Goal: Information Seeking & Learning: Learn about a topic

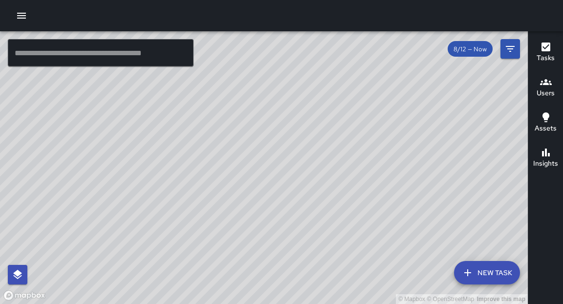
click at [81, 61] on input "text" at bounding box center [101, 52] width 186 height 27
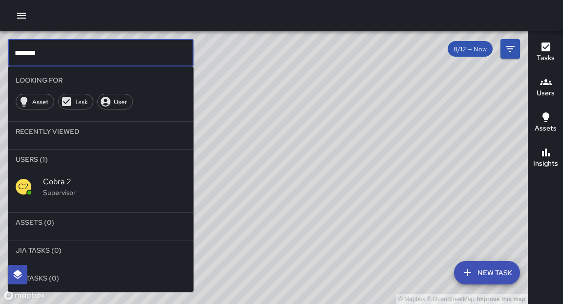
type input "*******"
click at [54, 189] on p "Supervisor" at bounding box center [114, 193] width 143 height 10
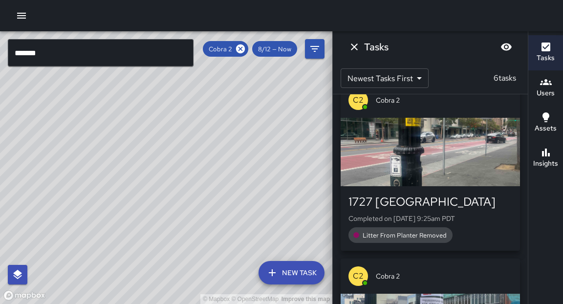
scroll to position [151, 0]
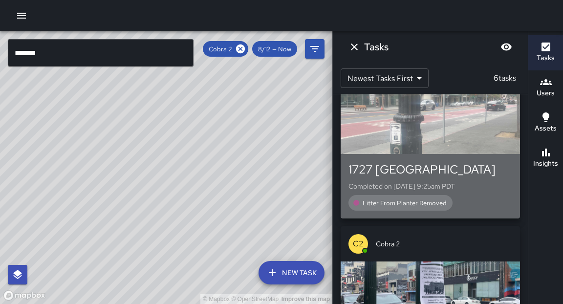
click at [390, 199] on span "Litter From Planter Removed" at bounding box center [404, 203] width 96 height 8
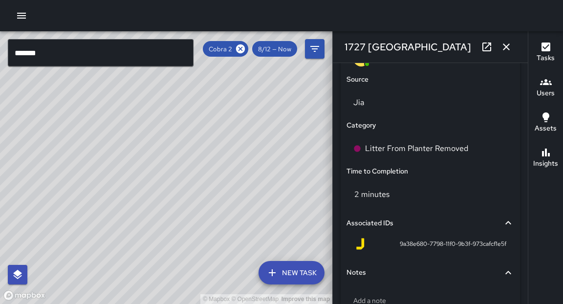
scroll to position [681, 0]
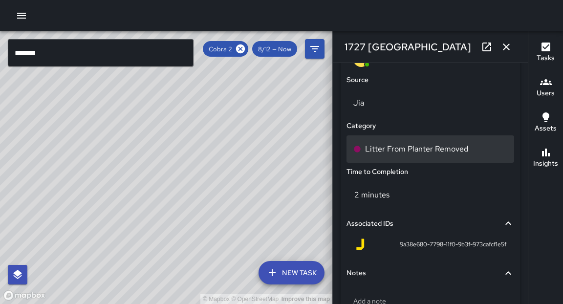
click at [438, 155] on p "Litter From Planter Removed" at bounding box center [416, 149] width 103 height 12
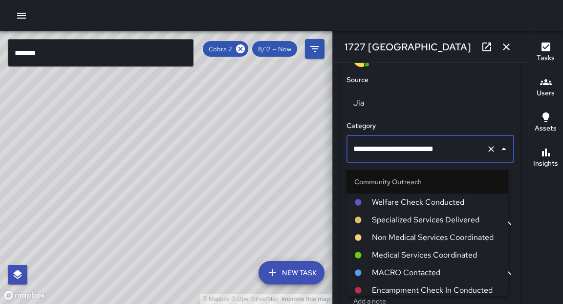
scroll to position [408, 0]
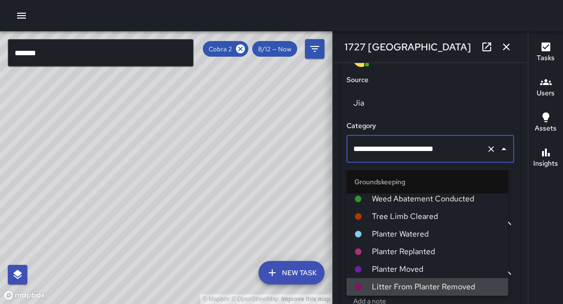
click at [486, 152] on icon "Clear" at bounding box center [491, 149] width 10 height 10
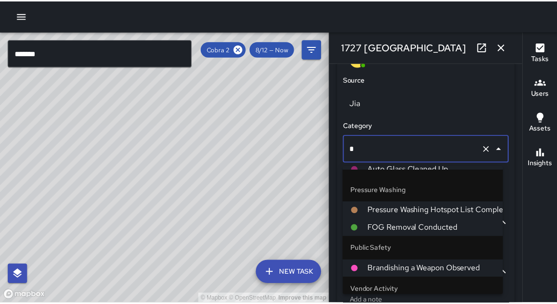
scroll to position [0, 0]
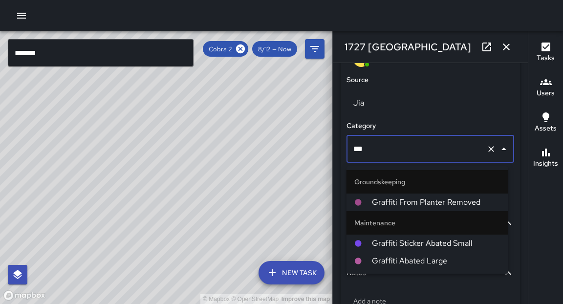
type input "****"
click at [401, 242] on span "Graffiti Sticker Abated Small" at bounding box center [436, 243] width 128 height 12
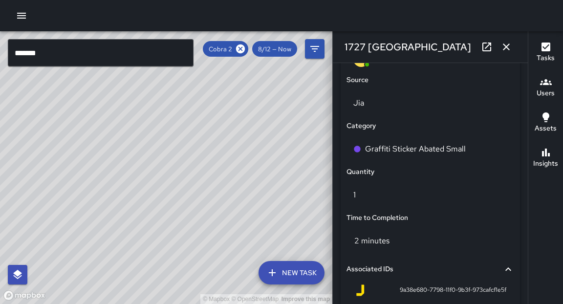
click at [507, 44] on icon "button" at bounding box center [506, 47] width 12 height 12
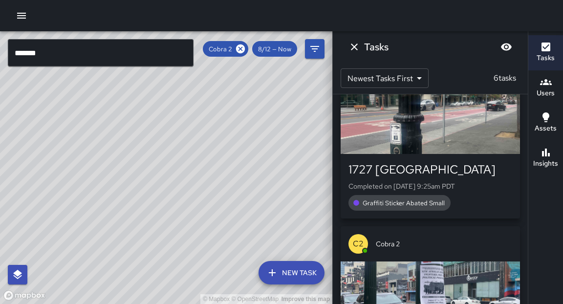
click at [298, 216] on div "© Mapbox © OpenStreetMap Improve this map" at bounding box center [166, 167] width 332 height 272
click at [356, 46] on icon "Dismiss" at bounding box center [354, 47] width 12 height 12
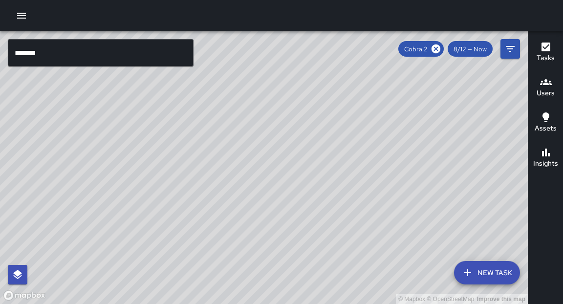
drag, startPoint x: 379, startPoint y: 204, endPoint x: 394, endPoint y: 107, distance: 97.8
click at [394, 107] on div "© Mapbox © OpenStreetMap Improve this map" at bounding box center [263, 167] width 527 height 272
click at [307, 198] on div "© Mapbox © OpenStreetMap Improve this map" at bounding box center [263, 167] width 527 height 272
click at [320, 108] on div "© Mapbox © OpenStreetMap Improve this map" at bounding box center [263, 167] width 527 height 272
drag, startPoint x: 330, startPoint y: 99, endPoint x: 284, endPoint y: 119, distance: 50.1
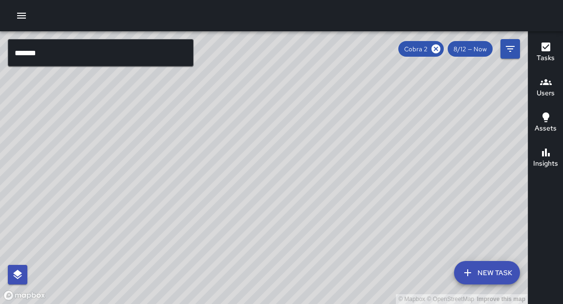
click at [274, 131] on div "© Mapbox © OpenStreetMap Improve this map" at bounding box center [263, 167] width 527 height 272
click at [107, 52] on input "*******" at bounding box center [101, 52] width 186 height 27
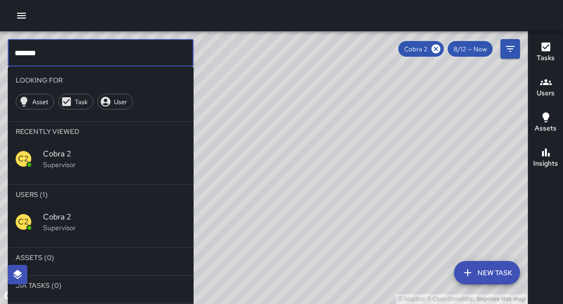
click at [107, 52] on input "*******" at bounding box center [101, 52] width 186 height 27
type input "*"
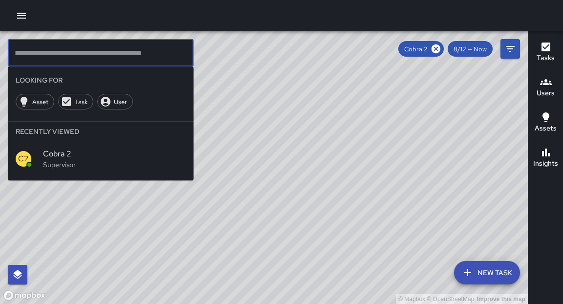
click at [21, 16] on icon "button" at bounding box center [21, 16] width 9 height 6
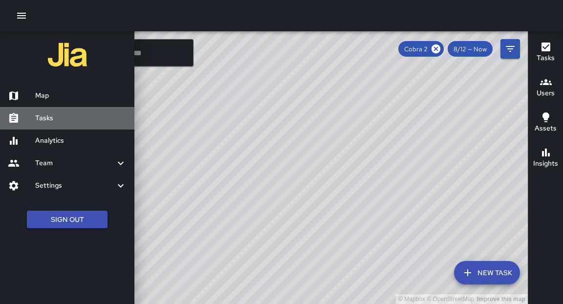
click at [50, 120] on h6 "Tasks" at bounding box center [80, 118] width 91 height 11
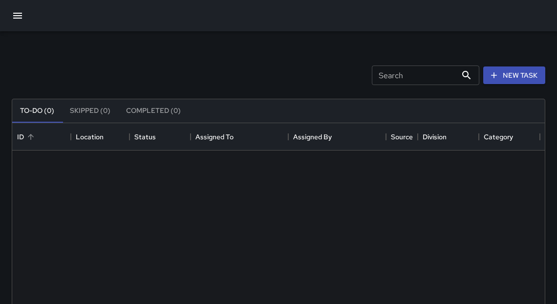
scroll to position [408, 526]
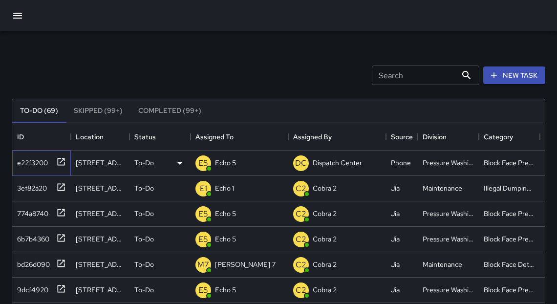
click at [60, 162] on icon at bounding box center [61, 161] width 7 height 7
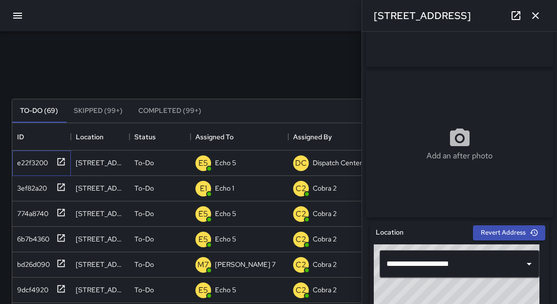
scroll to position [107, 0]
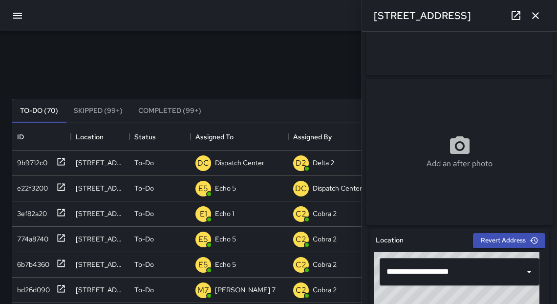
click at [536, 21] on icon "button" at bounding box center [535, 16] width 12 height 12
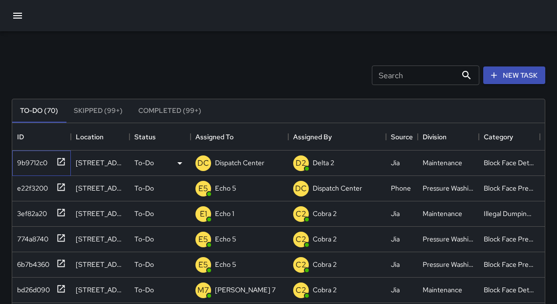
click at [59, 161] on icon at bounding box center [61, 162] width 10 height 10
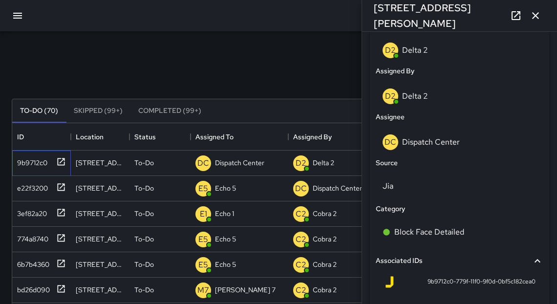
scroll to position [504, 0]
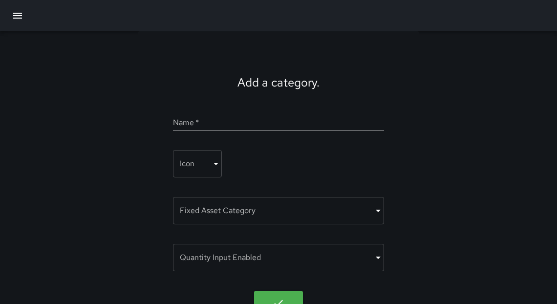
click at [19, 17] on icon "button" at bounding box center [18, 16] width 12 height 12
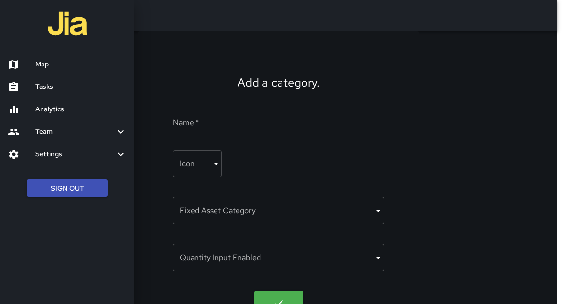
click at [52, 114] on h6 "Analytics" at bounding box center [80, 109] width 91 height 11
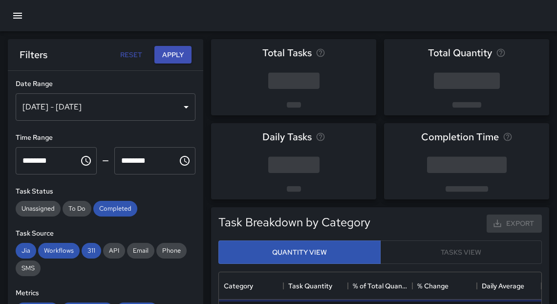
scroll to position [286, 316]
click at [167, 109] on div "[DATE] - [DATE]" at bounding box center [106, 106] width 180 height 27
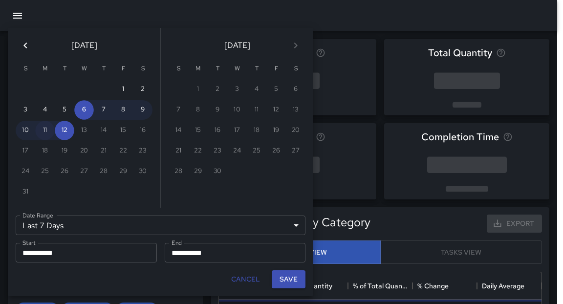
click at [50, 135] on button "11" at bounding box center [45, 131] width 20 height 20
type input "******"
type input "**********"
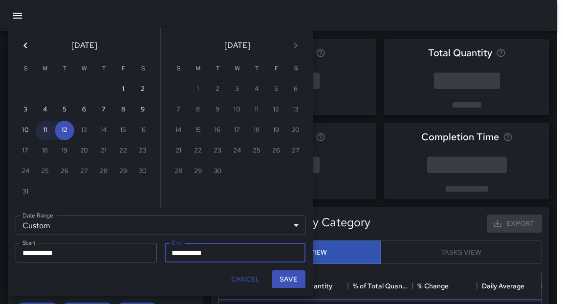
click at [49, 135] on button "11" at bounding box center [45, 131] width 20 height 20
type input "**********"
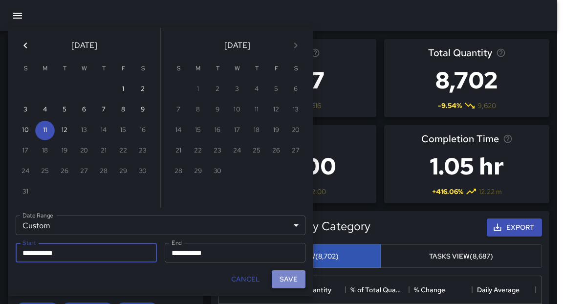
click at [285, 280] on button "Save" at bounding box center [289, 279] width 34 height 18
type input "**********"
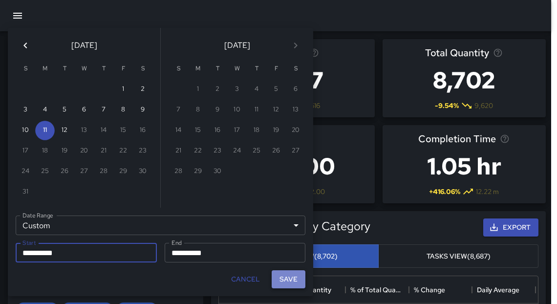
scroll to position [6, 6]
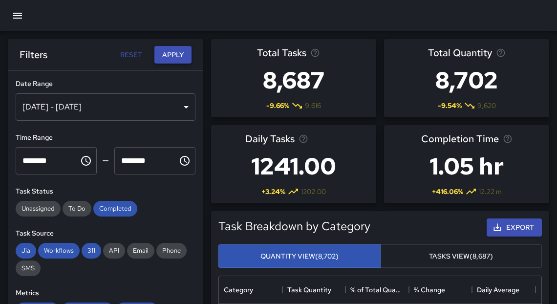
click at [176, 57] on button "Apply" at bounding box center [172, 55] width 37 height 18
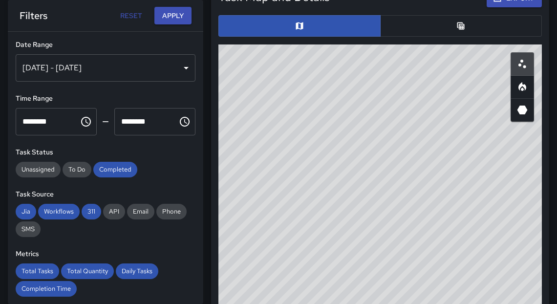
scroll to position [536, 0]
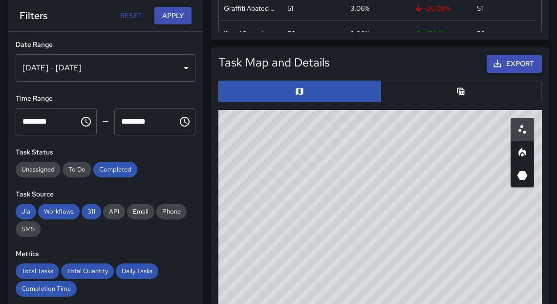
click at [508, 55] on button "Export" at bounding box center [513, 64] width 55 height 18
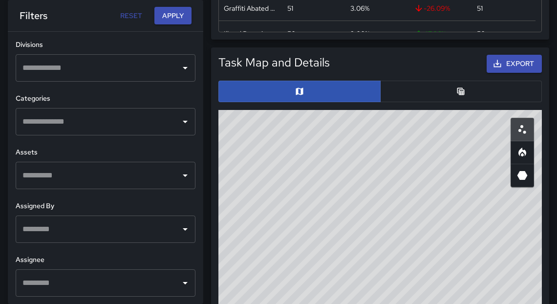
scroll to position [0, 0]
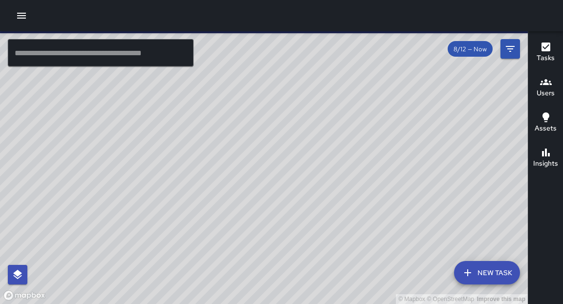
click at [152, 42] on input "text" at bounding box center [101, 52] width 186 height 27
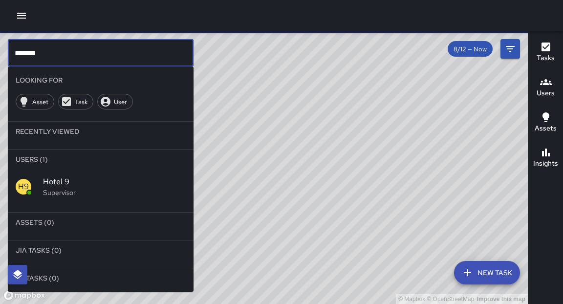
type input "*******"
click at [68, 182] on span "Hotel 9" at bounding box center [114, 182] width 143 height 12
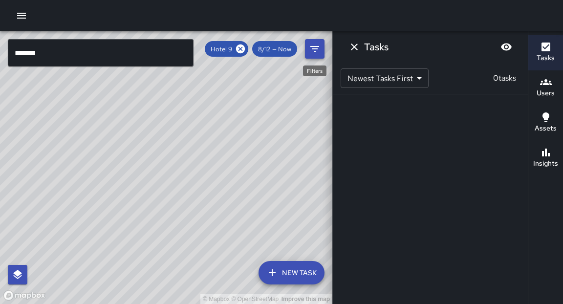
click at [316, 52] on icon "Filters" at bounding box center [315, 49] width 12 height 12
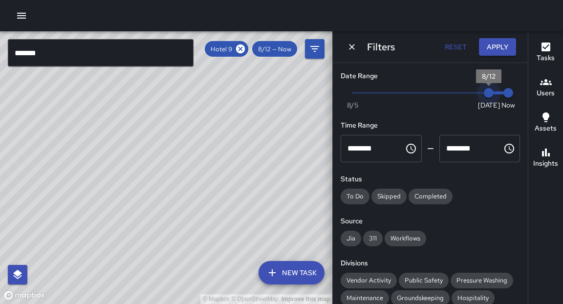
click at [483, 91] on span "8/12" at bounding box center [488, 93] width 10 height 10
type input "*"
click at [471, 91] on span "Now Today 8/5 8/12 10:36 am" at bounding box center [430, 92] width 156 height 15
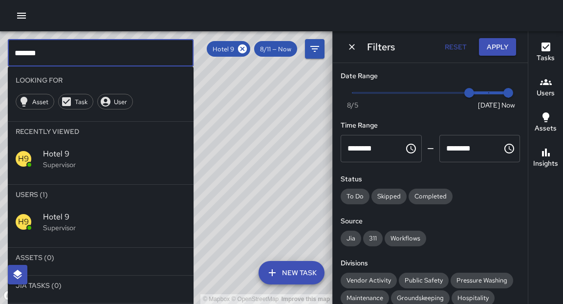
click at [96, 54] on input "*******" at bounding box center [101, 52] width 186 height 27
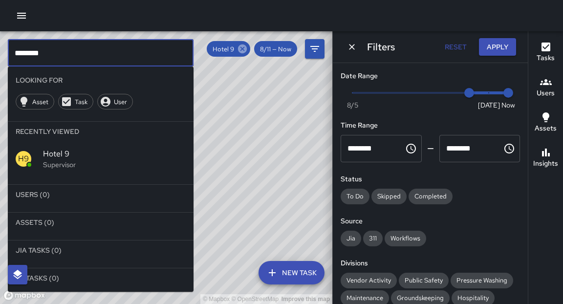
type input "********"
click at [242, 50] on icon at bounding box center [242, 48] width 9 height 9
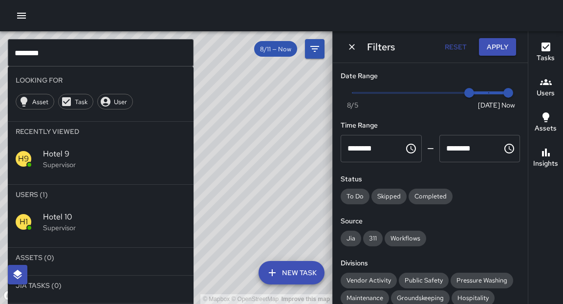
click at [54, 225] on p "Supervisor" at bounding box center [114, 228] width 143 height 10
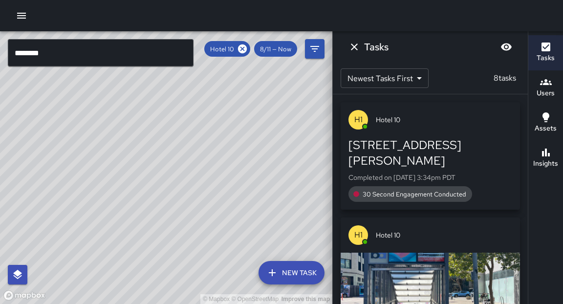
drag, startPoint x: 219, startPoint y: 189, endPoint x: 206, endPoint y: 215, distance: 29.9
click at [206, 215] on div "© Mapbox © OpenStreetMap Improve this map" at bounding box center [166, 167] width 332 height 272
click at [243, 48] on icon at bounding box center [242, 48] width 9 height 9
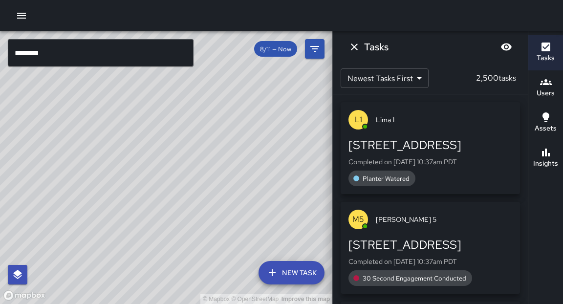
click at [277, 195] on div "© Mapbox © OpenStreetMap Improve this map" at bounding box center [166, 167] width 332 height 272
drag, startPoint x: 267, startPoint y: 221, endPoint x: 287, endPoint y: 186, distance: 41.1
click at [287, 186] on div "© Mapbox © OpenStreetMap Improve this map" at bounding box center [166, 167] width 332 height 272
drag, startPoint x: 286, startPoint y: 216, endPoint x: 298, endPoint y: 189, distance: 29.5
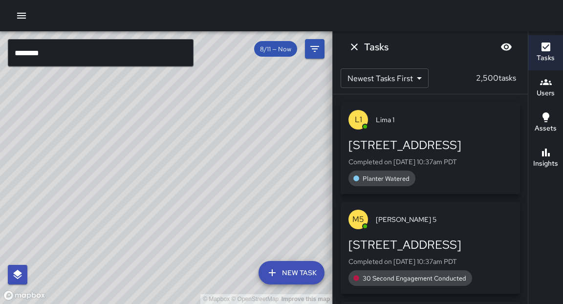
click at [298, 189] on div "© Mapbox © OpenStreetMap Improve this map" at bounding box center [166, 167] width 332 height 272
